Goal: Task Accomplishment & Management: Manage account settings

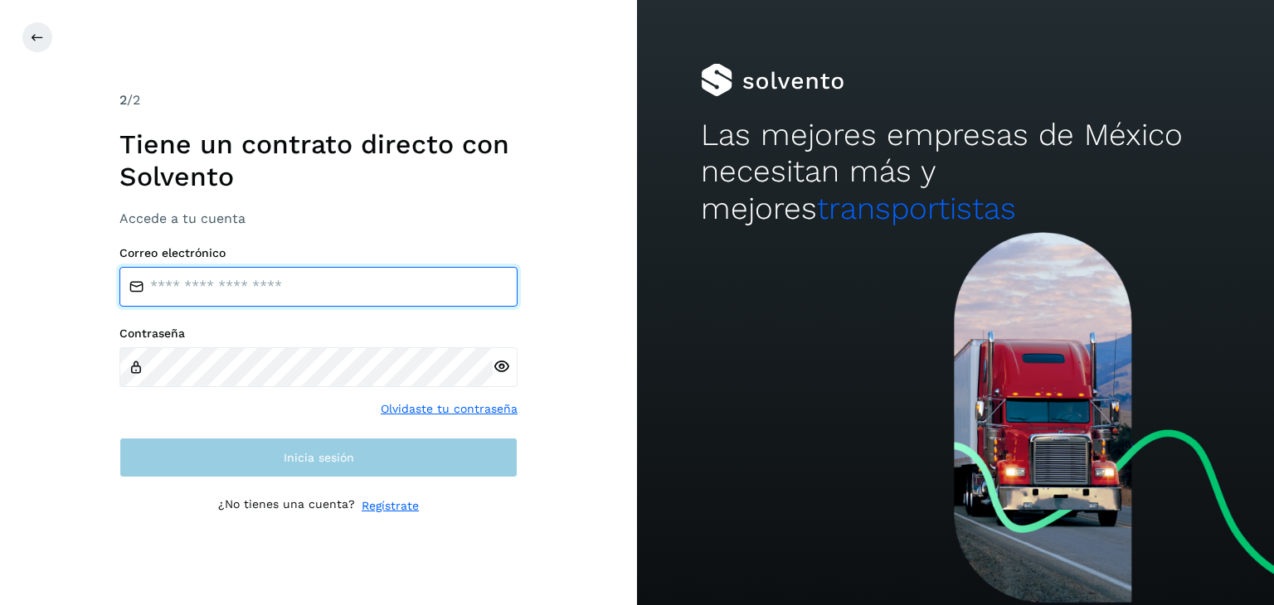
type input "**********"
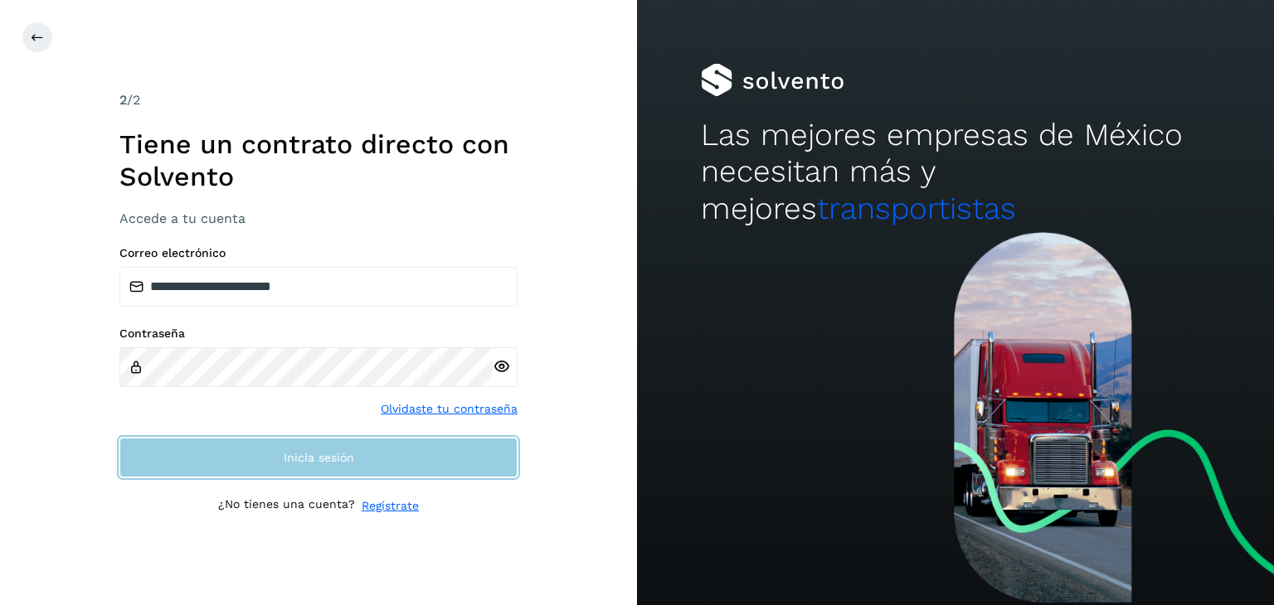
click at [299, 445] on button "Inicia sesión" at bounding box center [318, 458] width 398 height 40
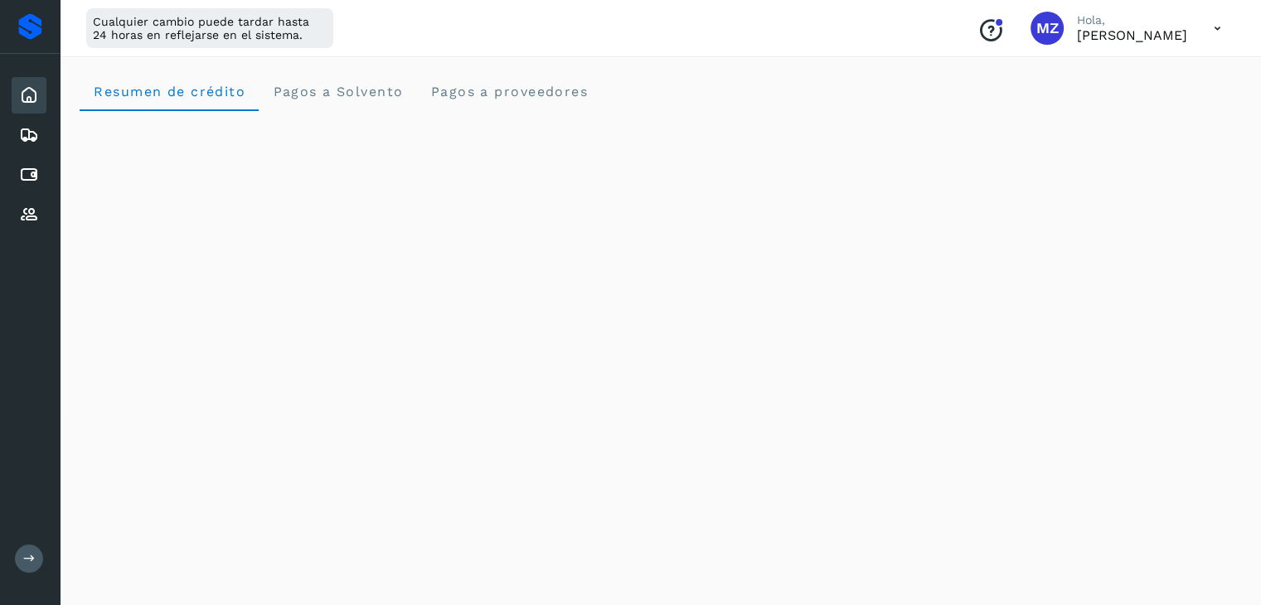
click at [1229, 28] on icon at bounding box center [1218, 29] width 34 height 34
click at [1141, 105] on div "Cerrar sesión" at bounding box center [1135, 107] width 197 height 32
